Goal: Check status: Check status

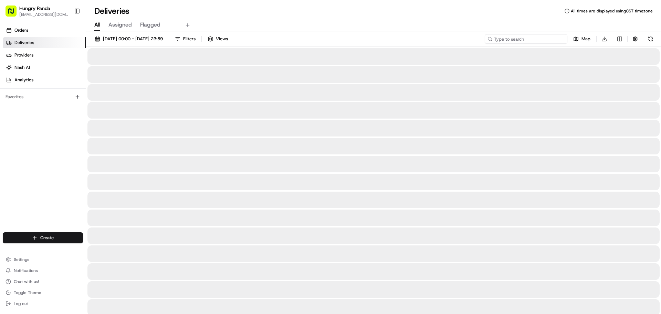
click at [545, 42] on input at bounding box center [526, 39] width 83 height 10
paste input "125492959535374997391"
type input "125492959535374997391"
click at [523, 36] on input "125492959535374997391" at bounding box center [526, 39] width 83 height 10
drag, startPoint x: 562, startPoint y: 39, endPoint x: 549, endPoint y: 39, distance: 13.8
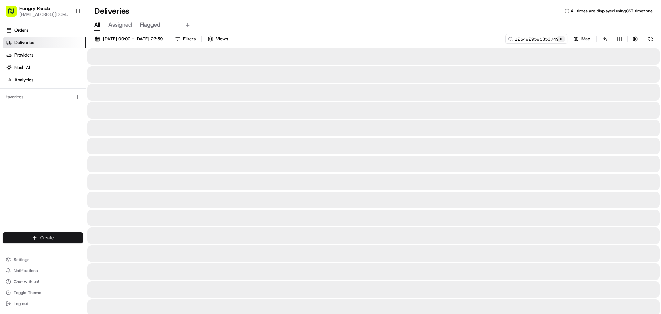
click at [562, 39] on button at bounding box center [561, 38] width 7 height 7
click at [549, 39] on input at bounding box center [526, 39] width 83 height 10
paste input "7641904245950767741133"
type input "7641904245950767741133"
click at [549, 89] on div at bounding box center [373, 92] width 572 height 17
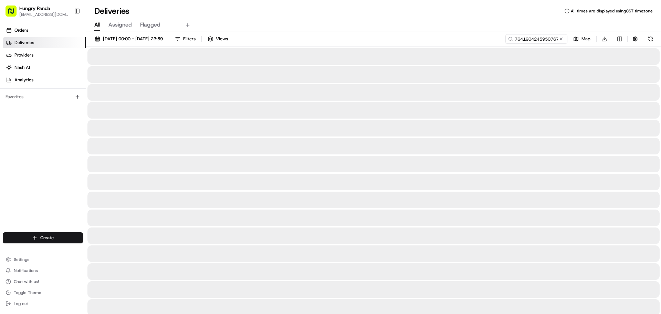
click at [403, 40] on div "[DATE] 00:00 - [DATE] 23:59 Filters Views 7641904245950767741133 Map Download" at bounding box center [373, 40] width 575 height 13
